Goal: Task Accomplishment & Management: Manage account settings

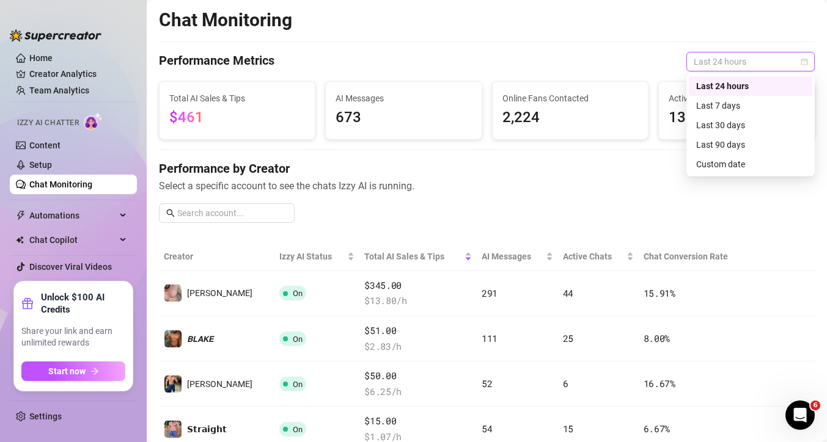
click at [687, 68] on div "Last 24 hours" at bounding box center [750, 62] width 128 height 20
click at [710, 99] on div "Last 7 days" at bounding box center [750, 105] width 109 height 13
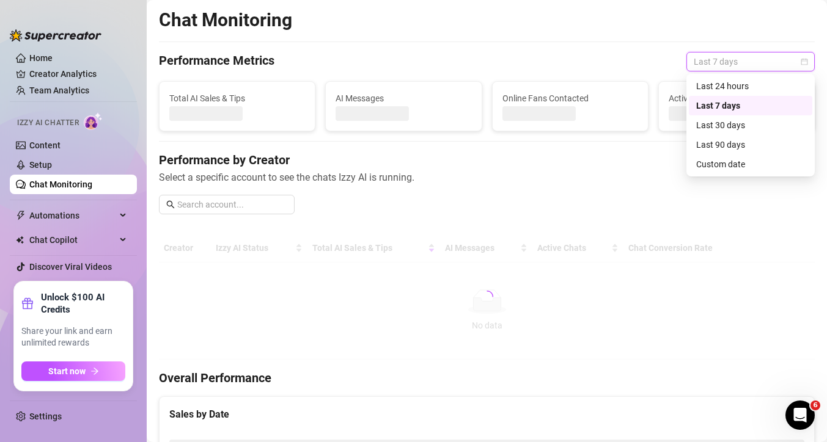
click at [717, 58] on span "Last 7 days" at bounding box center [751, 62] width 114 height 18
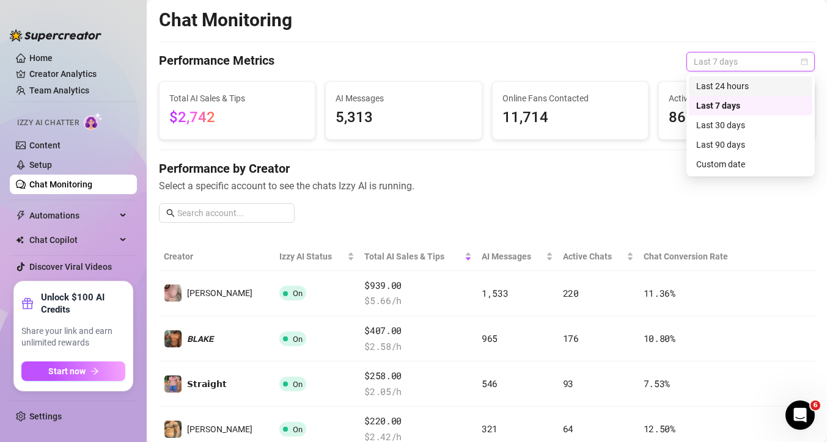
click at [716, 85] on div "Last 24 hours" at bounding box center [750, 85] width 109 height 13
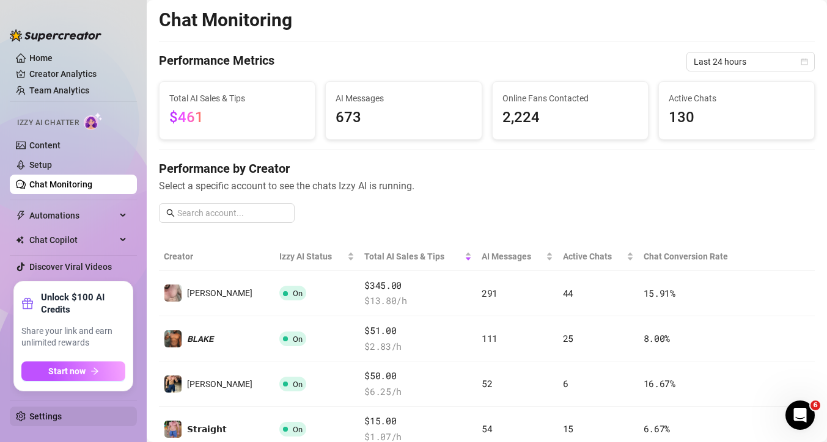
click at [54, 422] on link "Settings" at bounding box center [45, 417] width 32 height 10
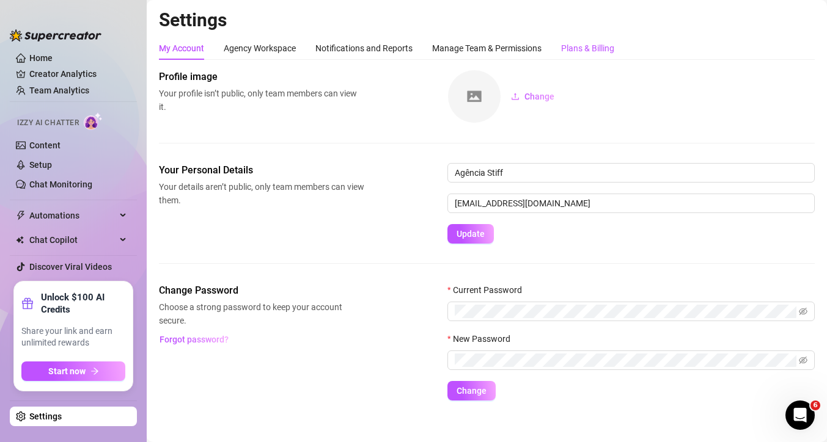
click at [609, 45] on div "Plans & Billing" at bounding box center [587, 48] width 53 height 13
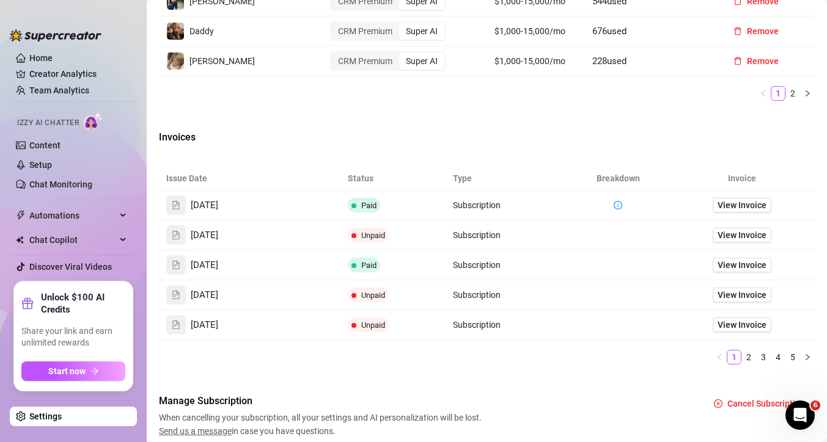
scroll to position [756, 0]
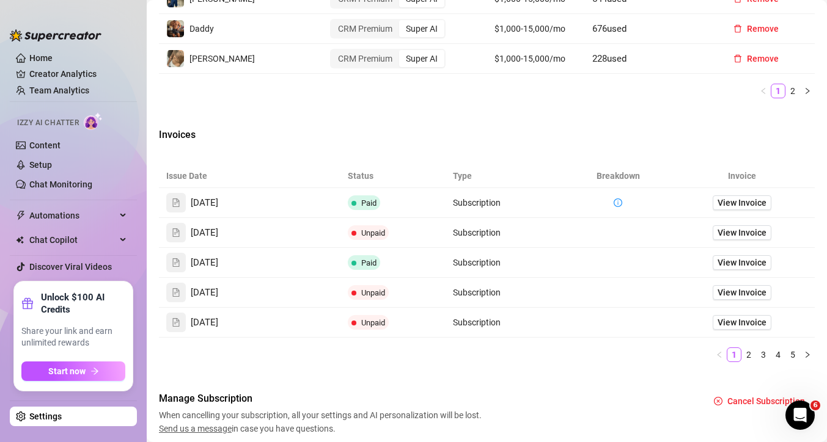
click at [62, 421] on link "Settings" at bounding box center [45, 417] width 32 height 10
click at [83, 372] on span "Start now" at bounding box center [66, 372] width 37 height 10
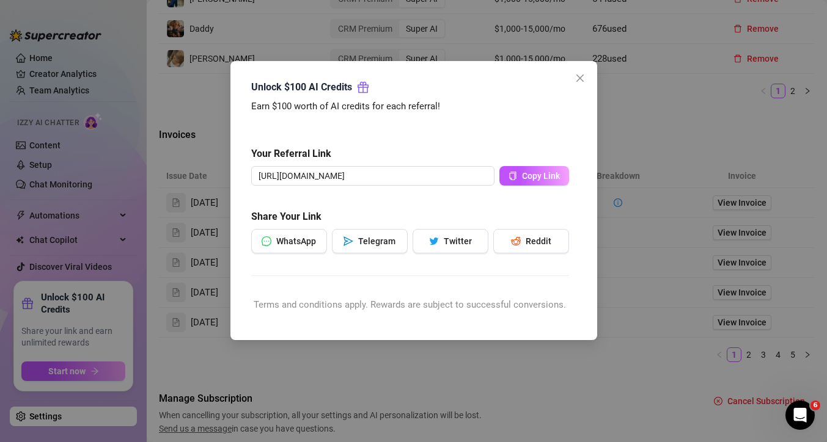
click at [154, 312] on div "Unlock $100 AI Credits Earn $100 worth of AI credits for each referral! Your Re…" at bounding box center [413, 221] width 827 height 442
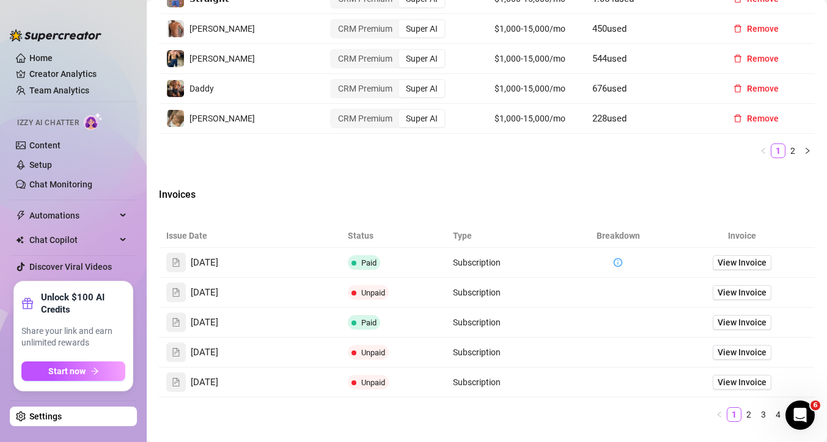
scroll to position [696, 0]
